Goal: Transaction & Acquisition: Obtain resource

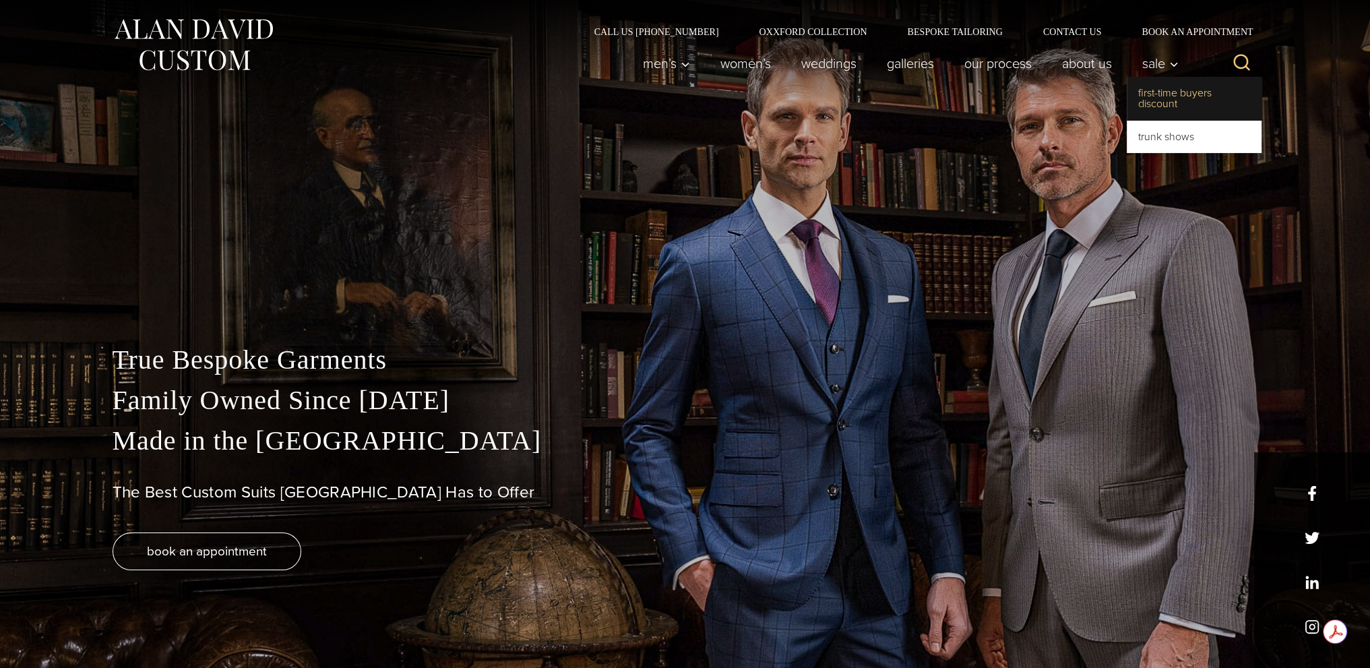
click at [1154, 103] on link "First-Time Buyers Discount" at bounding box center [1194, 98] width 135 height 43
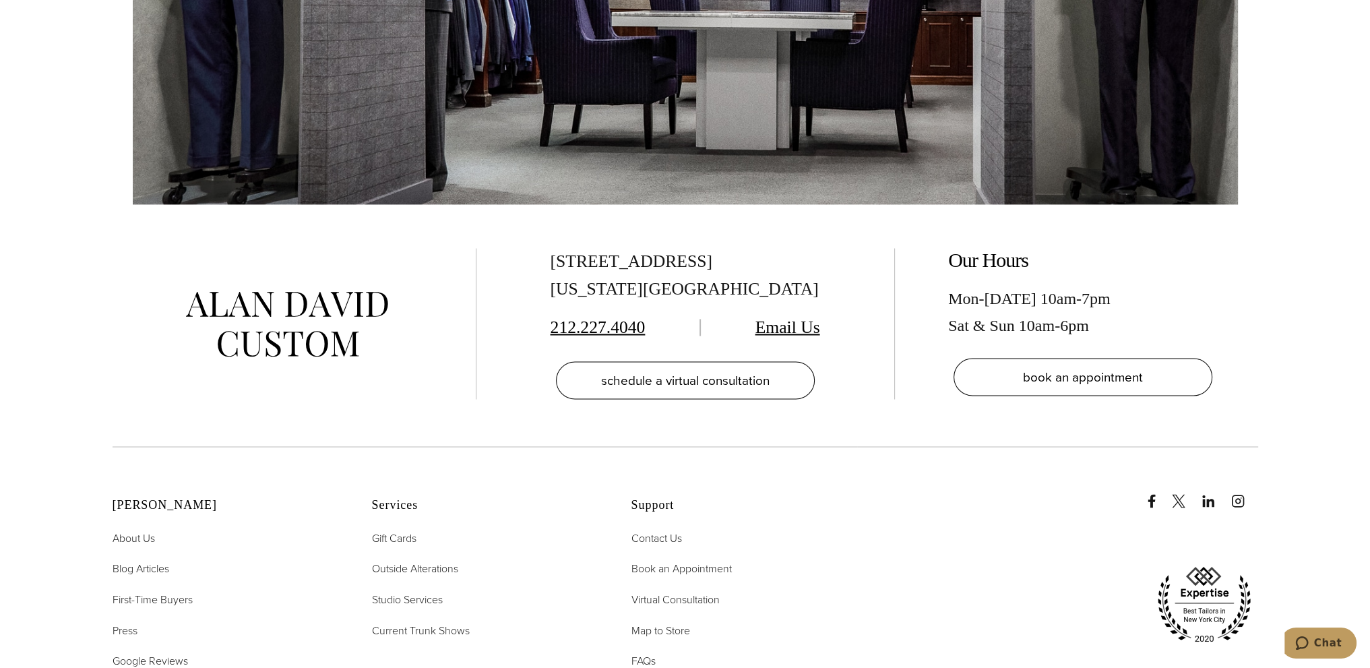
scroll to position [3101, 0]
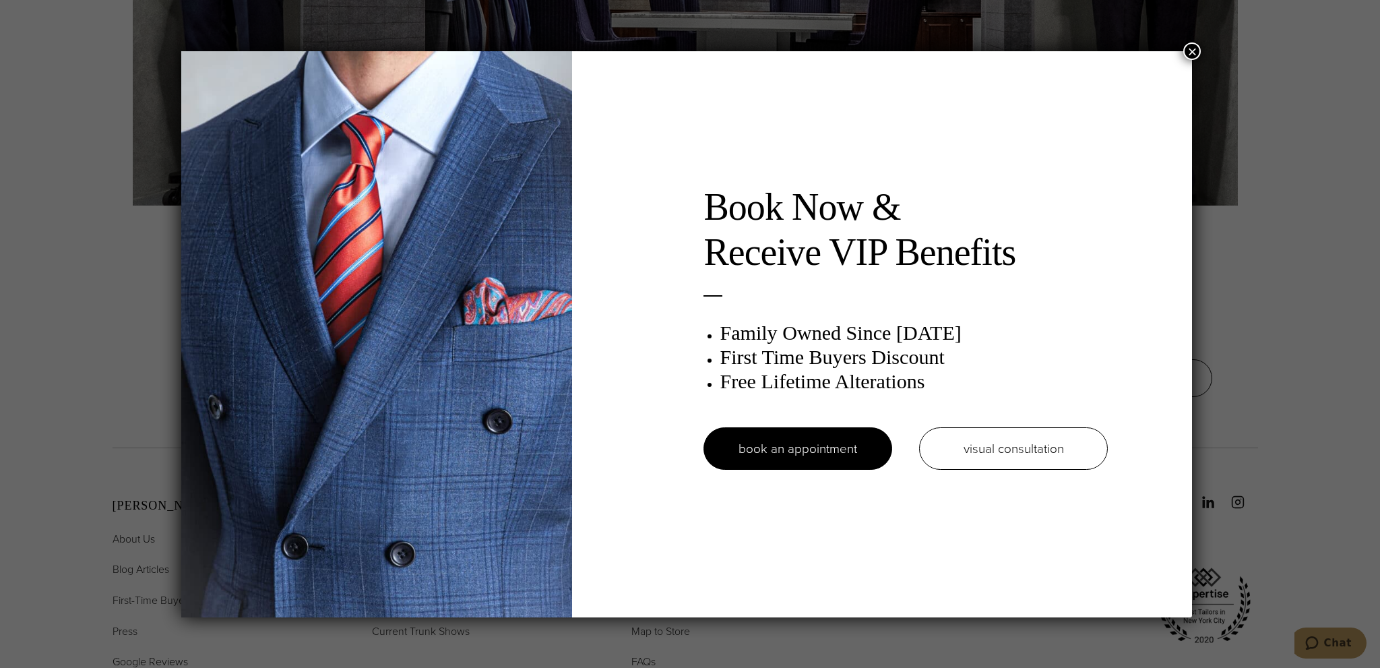
click at [1200, 49] on button "×" at bounding box center [1193, 51] width 18 height 18
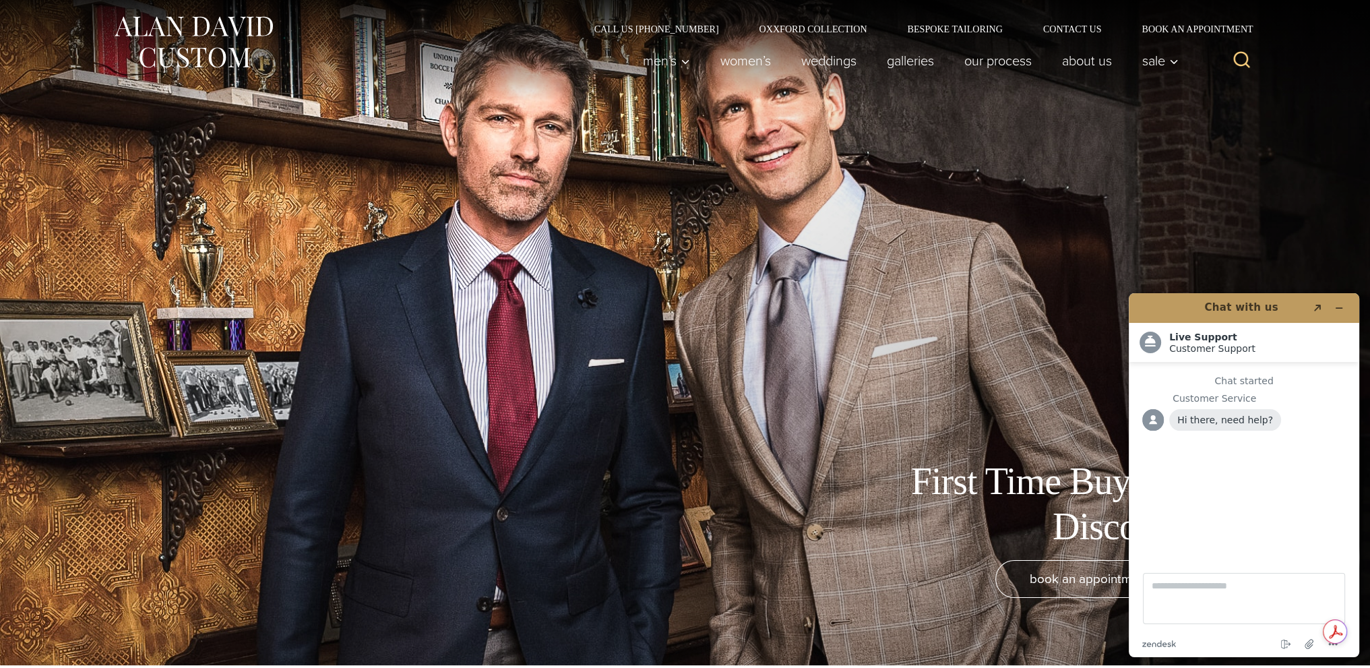
scroll to position [0, 0]
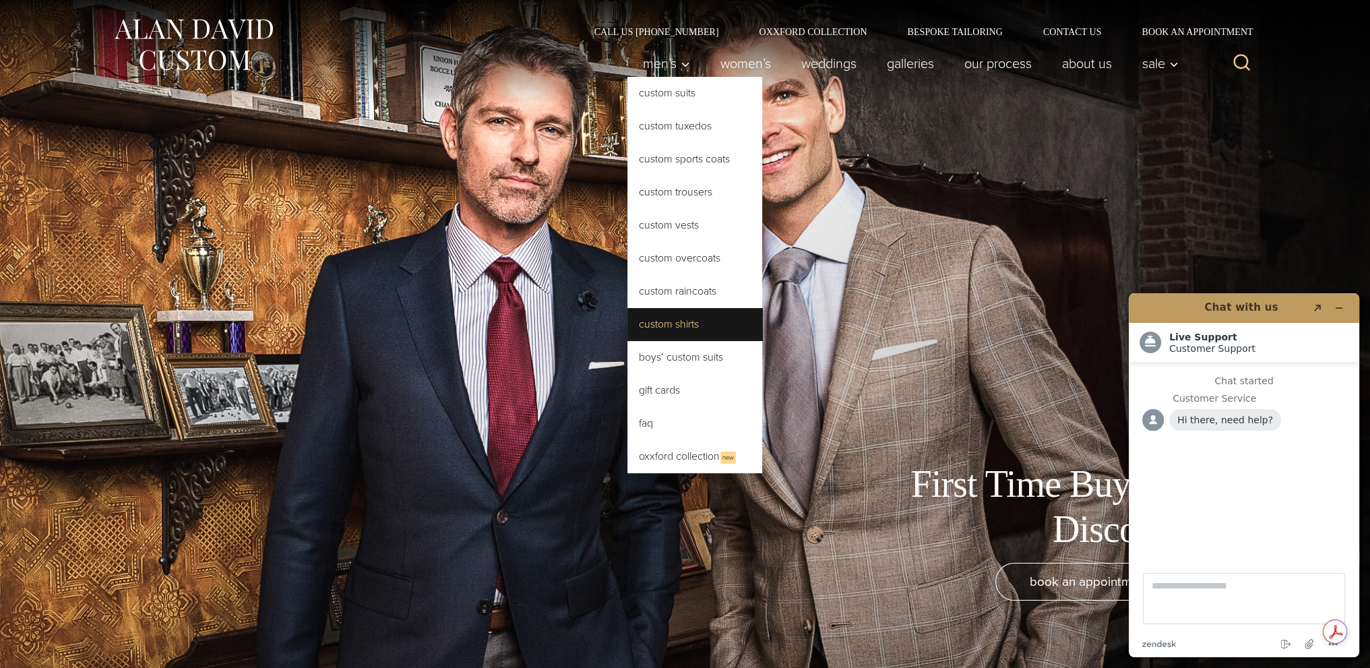
click at [666, 324] on link "Custom Shirts" at bounding box center [695, 324] width 135 height 32
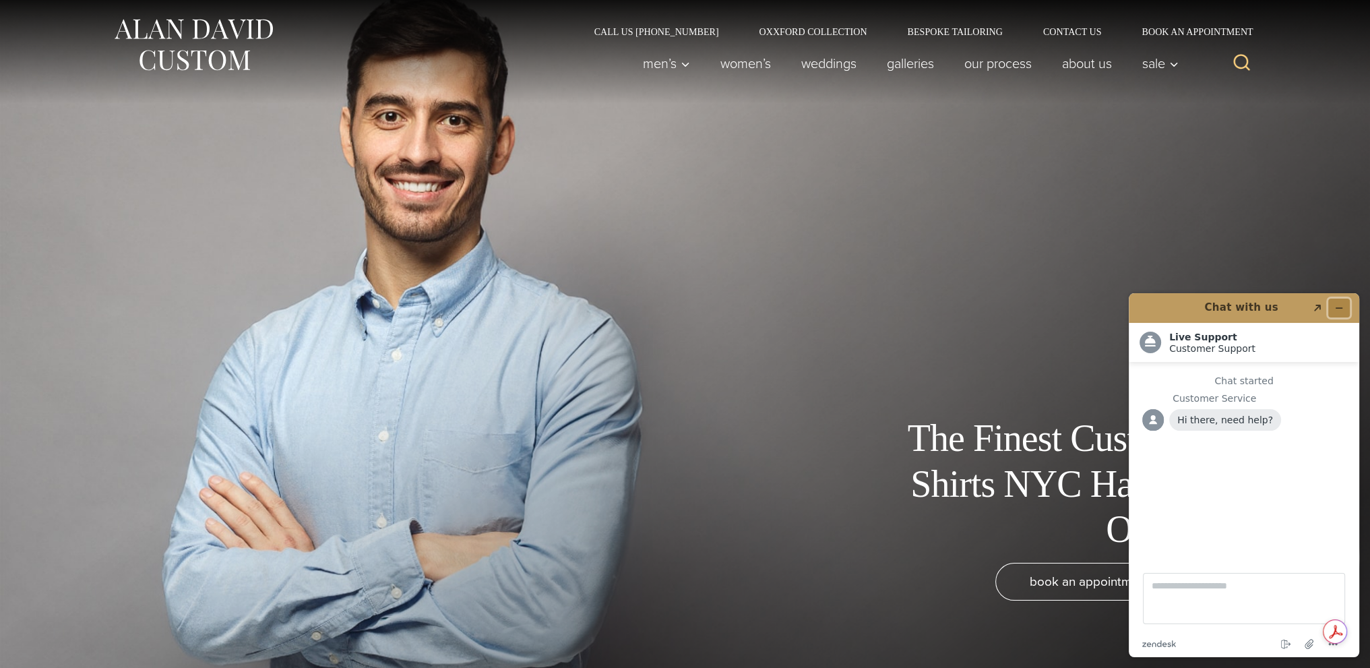
click at [1343, 302] on button "Minimize widget" at bounding box center [1340, 308] width 22 height 19
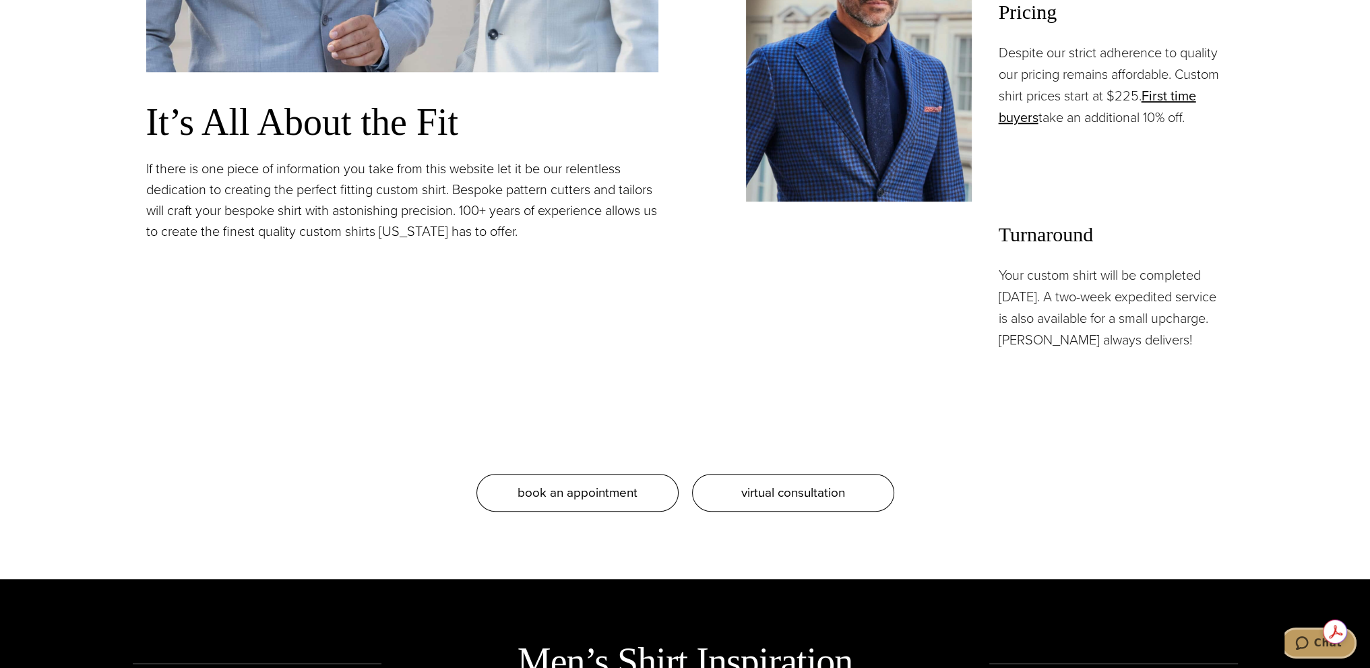
scroll to position [1348, 0]
